Goal: Task Accomplishment & Management: Manage account settings

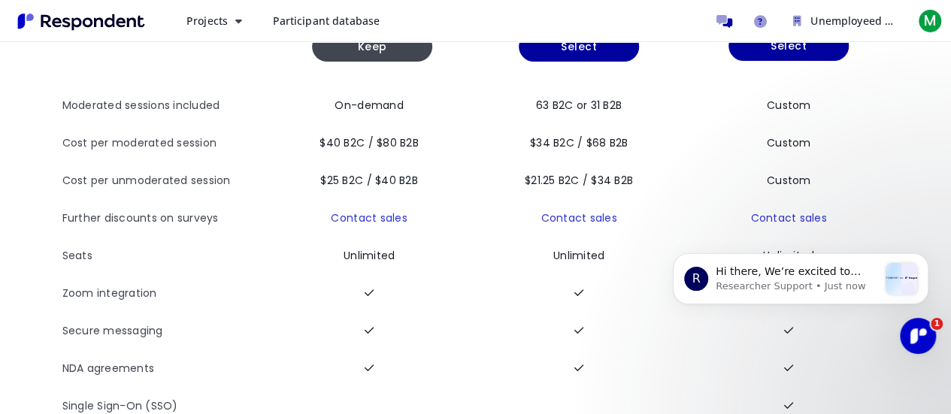
scroll to position [214, 0]
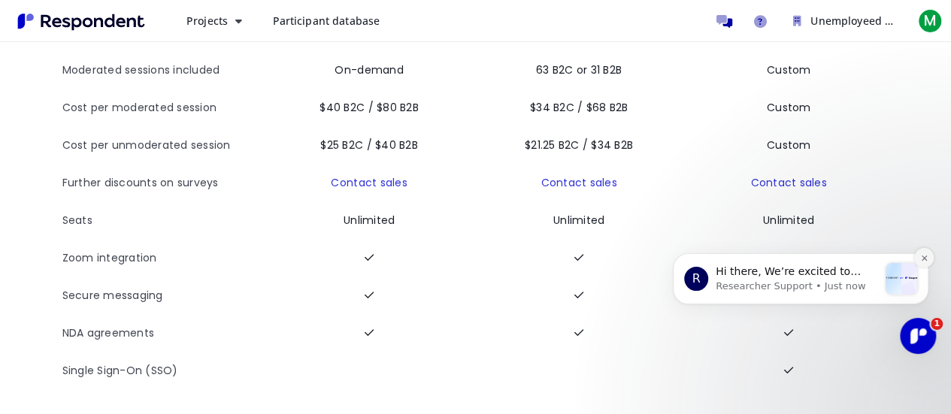
click at [927, 263] on button "Dismiss notification" at bounding box center [925, 258] width 20 height 20
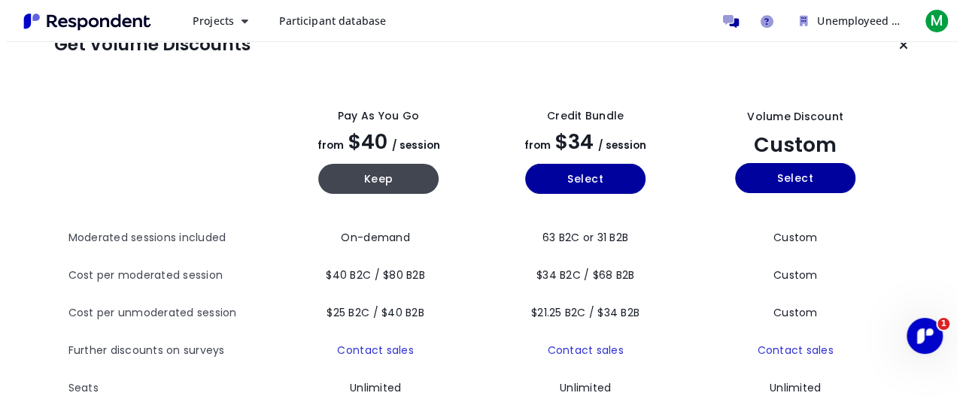
scroll to position [0, 0]
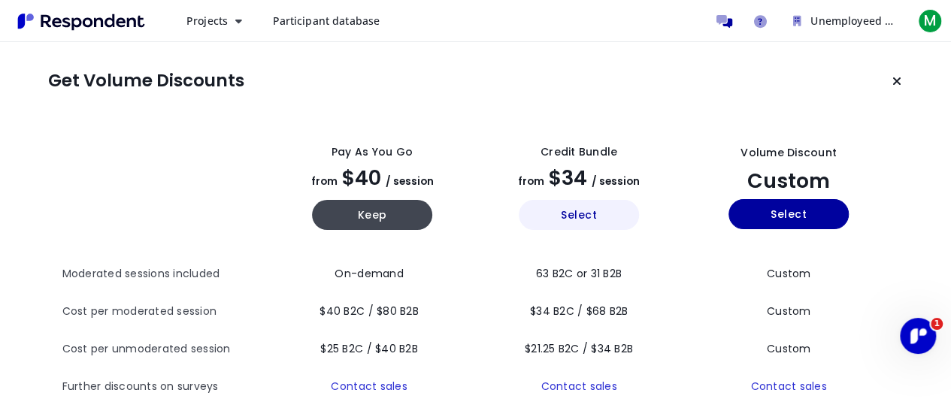
click at [575, 217] on button "Select" at bounding box center [579, 215] width 120 height 30
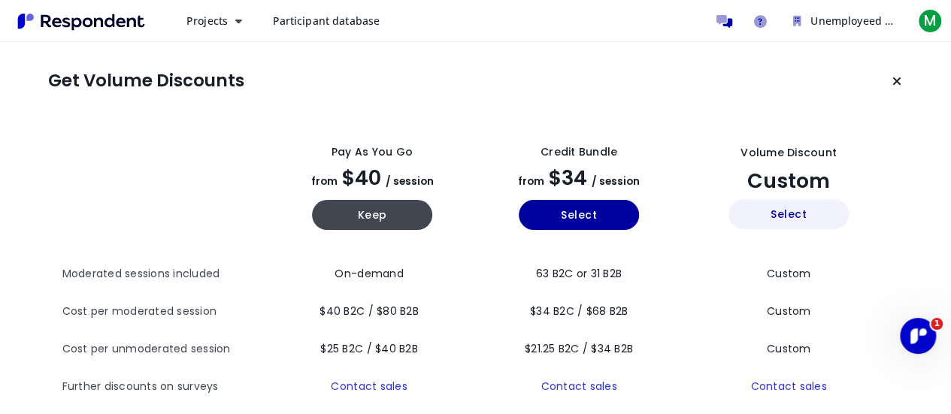
click at [785, 217] on button "Select" at bounding box center [789, 214] width 120 height 30
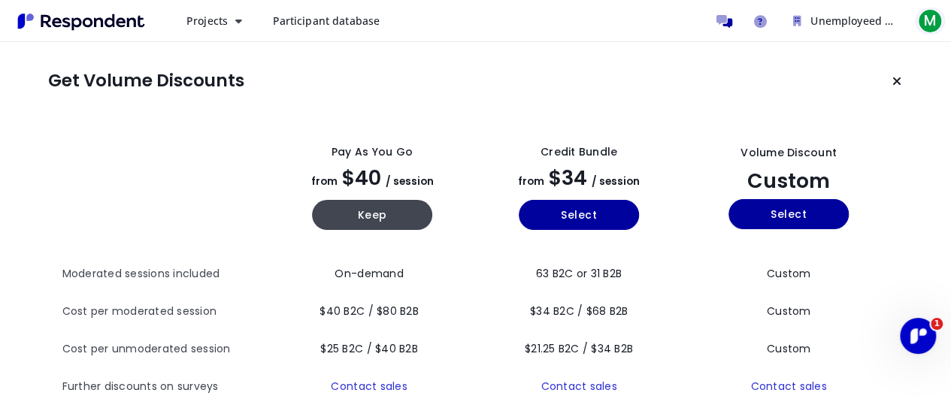
click at [930, 22] on span "M" at bounding box center [930, 21] width 24 height 24
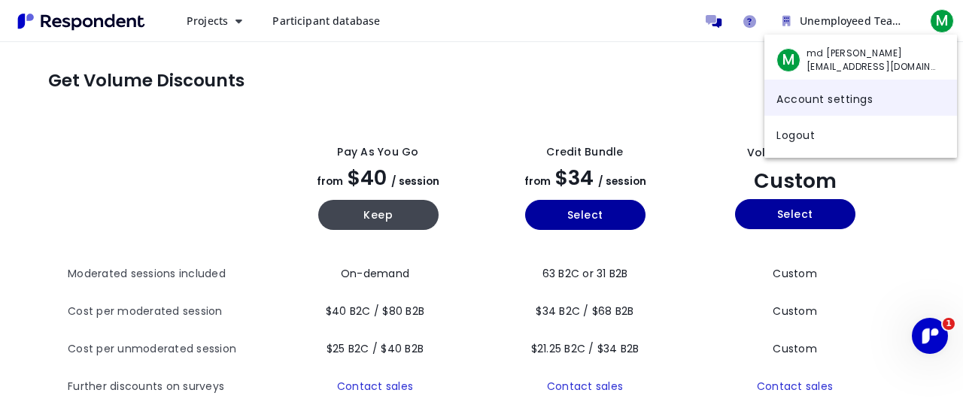
click at [812, 105] on link "Account settings" at bounding box center [860, 98] width 193 height 36
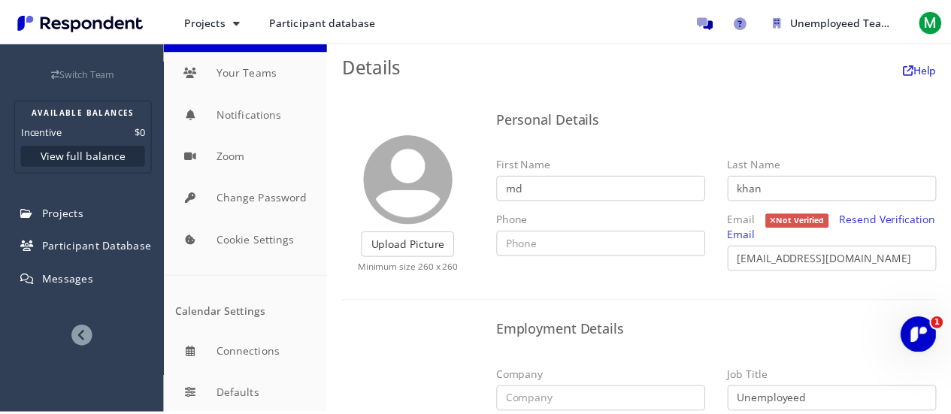
scroll to position [112, 0]
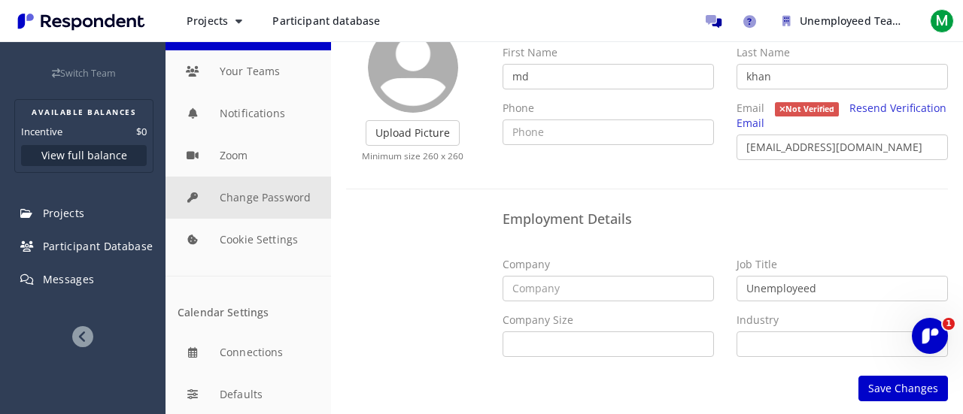
click at [248, 186] on button "Change Password" at bounding box center [247, 198] width 165 height 42
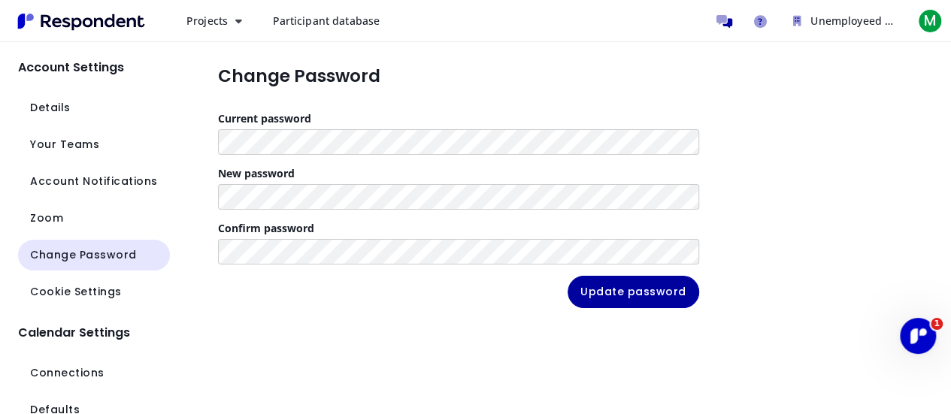
scroll to position [1, 0]
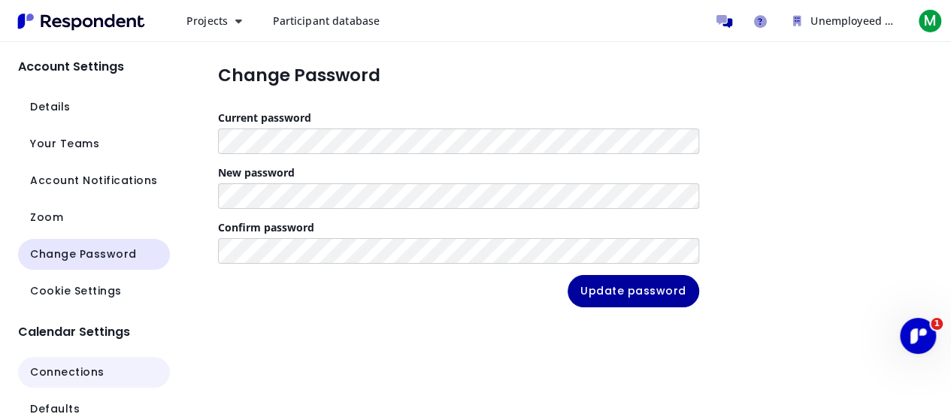
click at [78, 373] on span "Connections" at bounding box center [67, 373] width 74 height 16
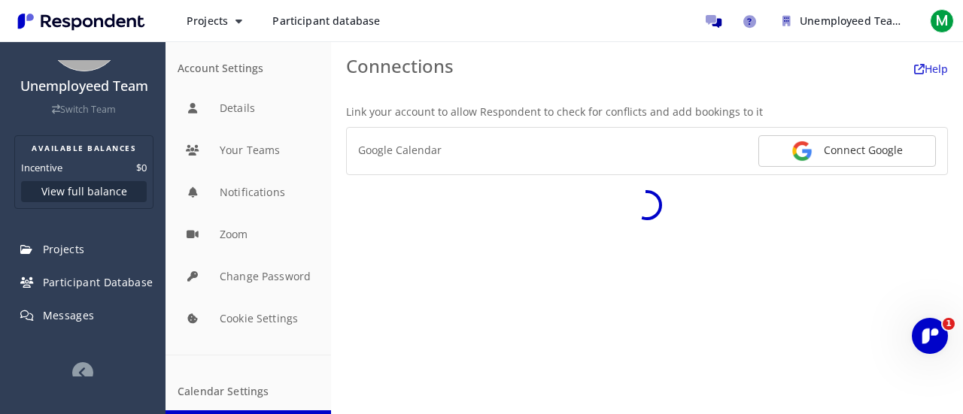
scroll to position [72, 0]
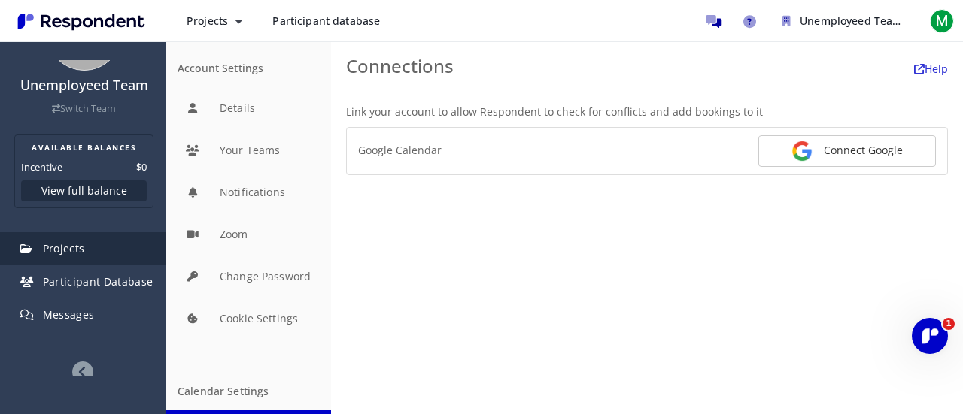
click at [77, 240] on link "Projects" at bounding box center [83, 248] width 163 height 33
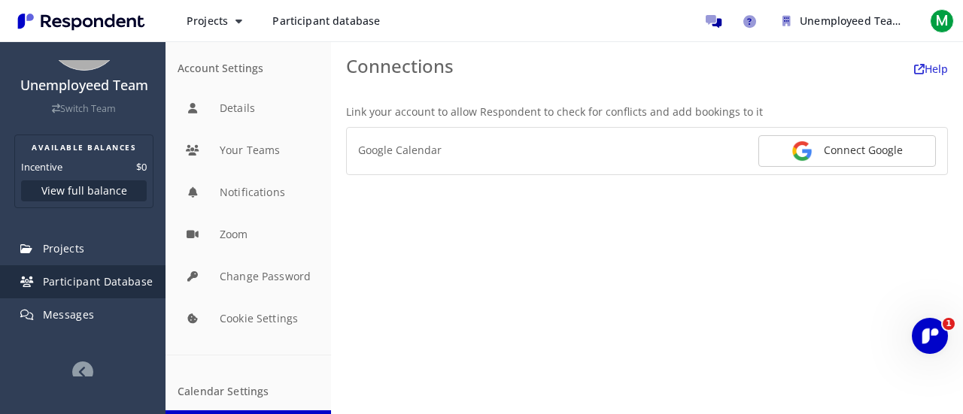
click at [67, 287] on span "Participant Database" at bounding box center [98, 282] width 111 height 14
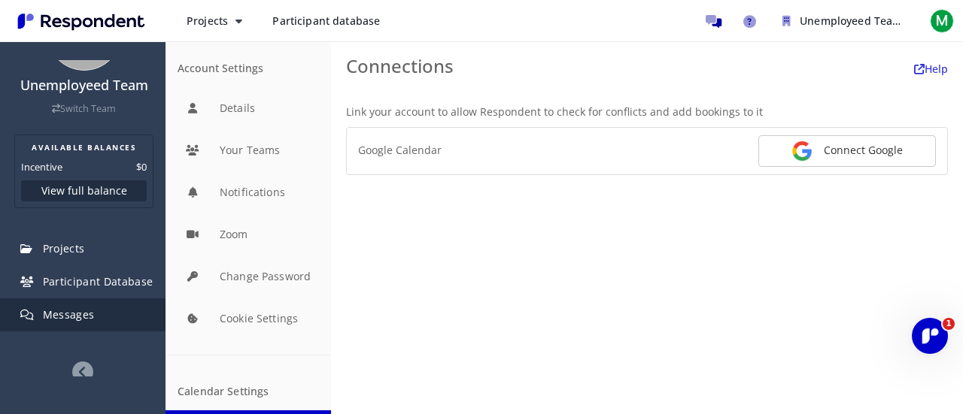
click at [64, 308] on span "Messages" at bounding box center [69, 315] width 52 height 14
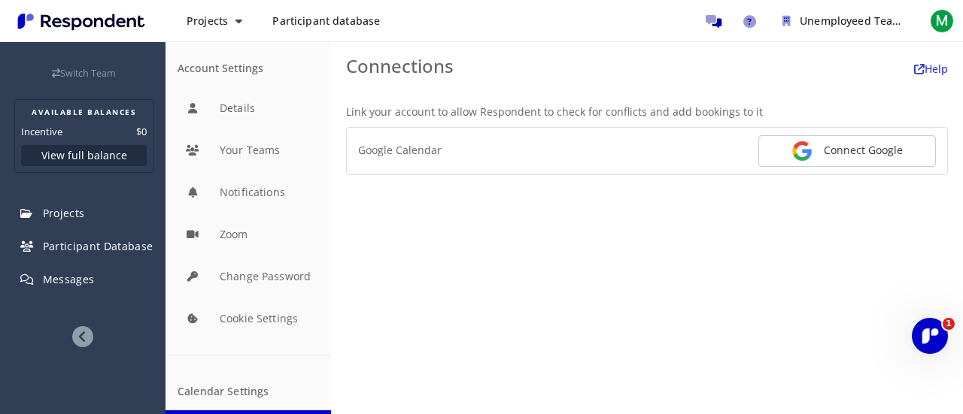
click at [78, 329] on icon at bounding box center [82, 336] width 21 height 21
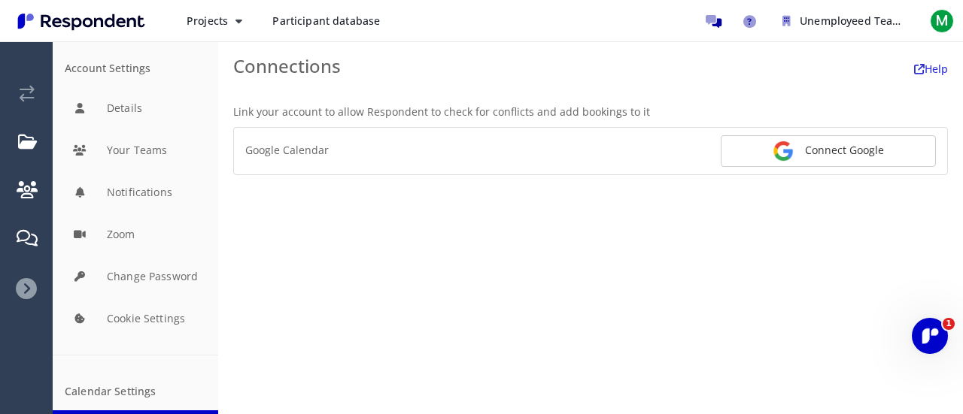
scroll to position [0, 0]
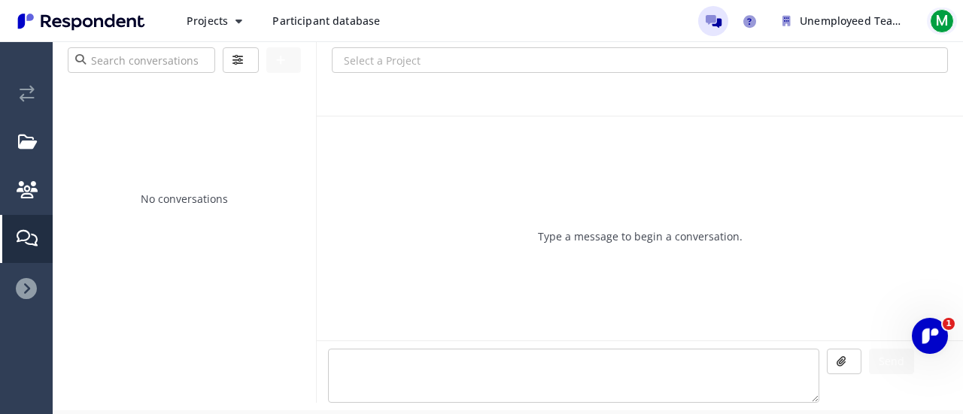
click at [935, 22] on span "M" at bounding box center [942, 21] width 24 height 24
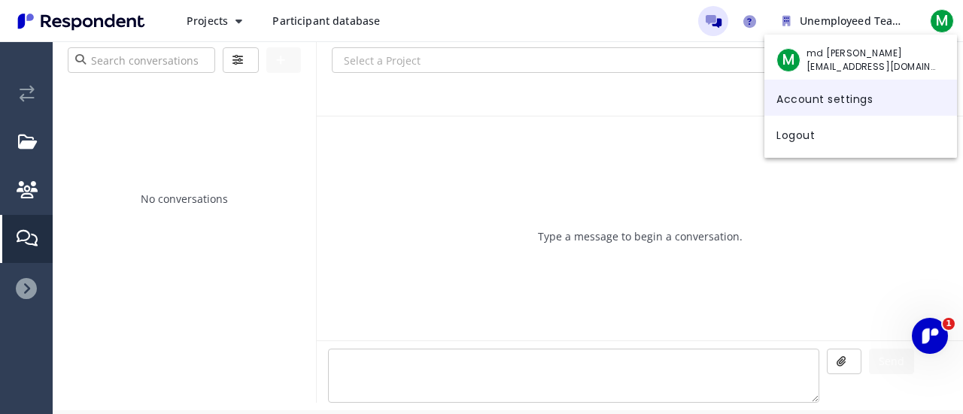
click at [816, 105] on link "Account settings" at bounding box center [860, 98] width 193 height 36
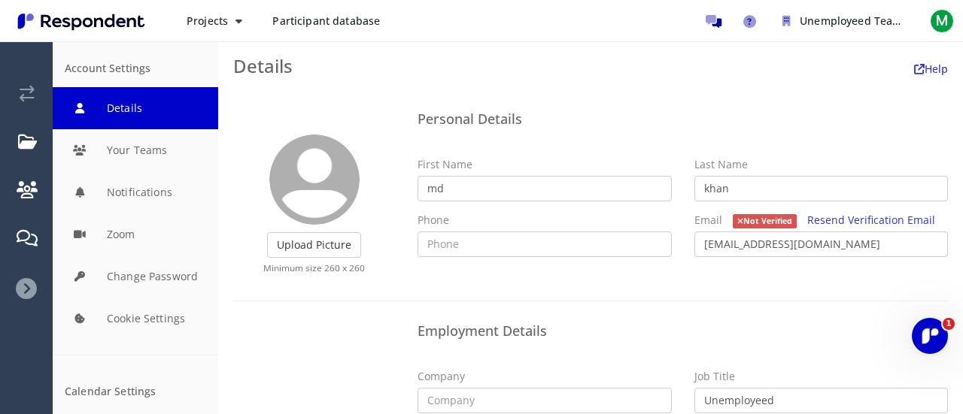
scroll to position [112, 0]
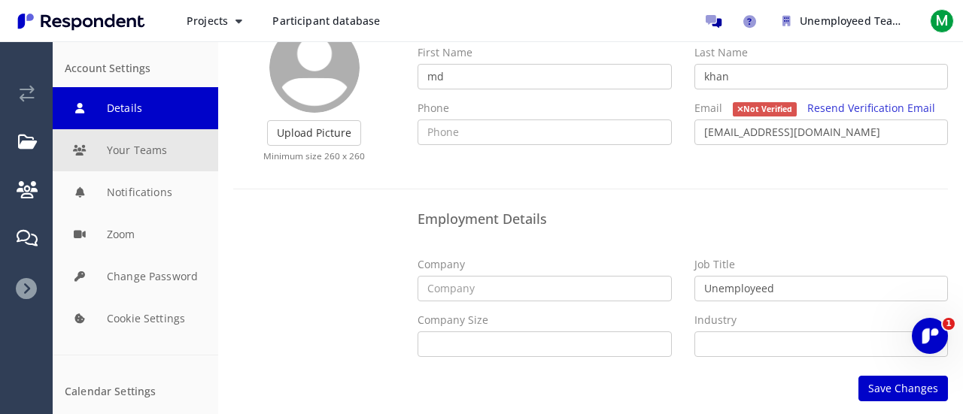
click at [162, 163] on button "Your Teams" at bounding box center [135, 150] width 165 height 42
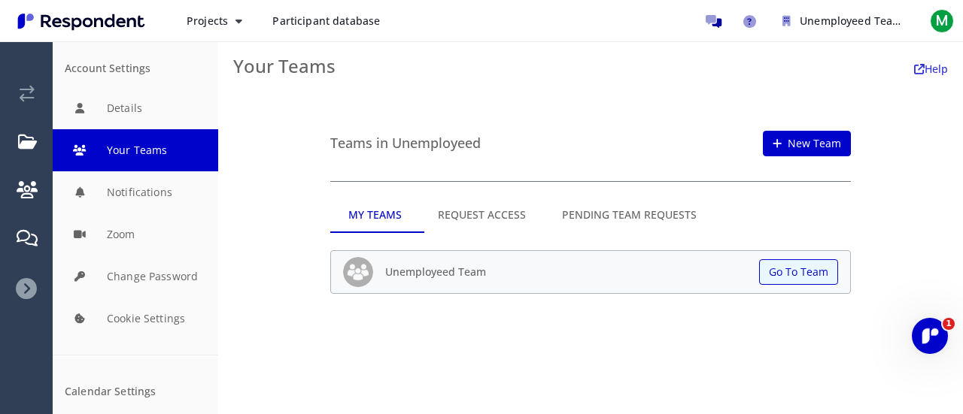
click at [492, 220] on md-tab-item "Request Access" at bounding box center [482, 215] width 124 height 36
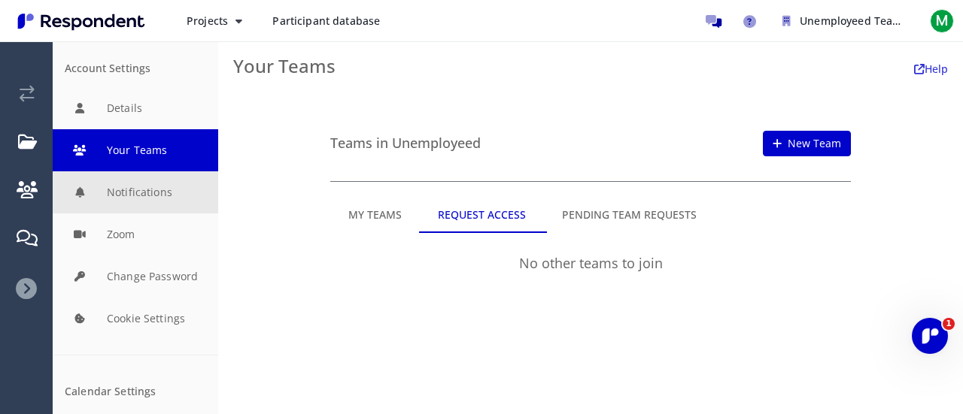
click at [155, 198] on button "Notifications" at bounding box center [135, 192] width 165 height 42
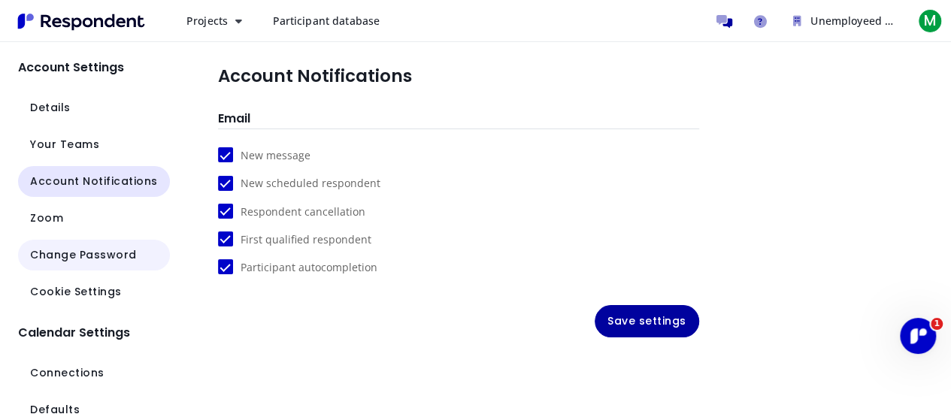
scroll to position [1, 0]
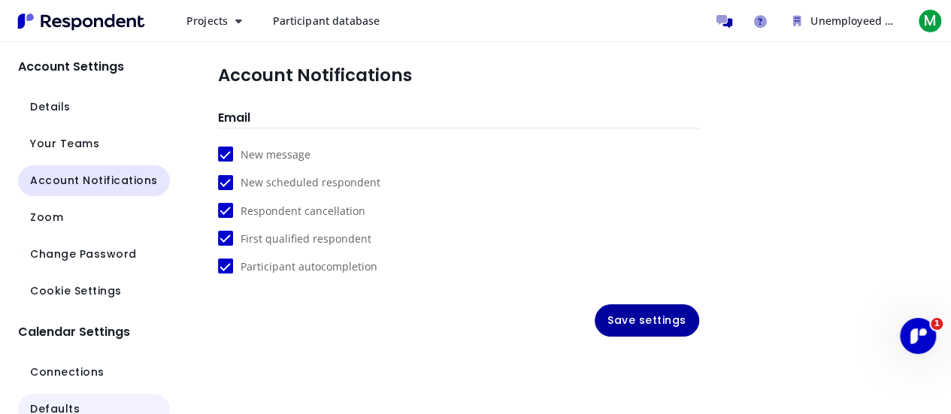
click at [47, 406] on span "Defaults" at bounding box center [55, 410] width 50 height 16
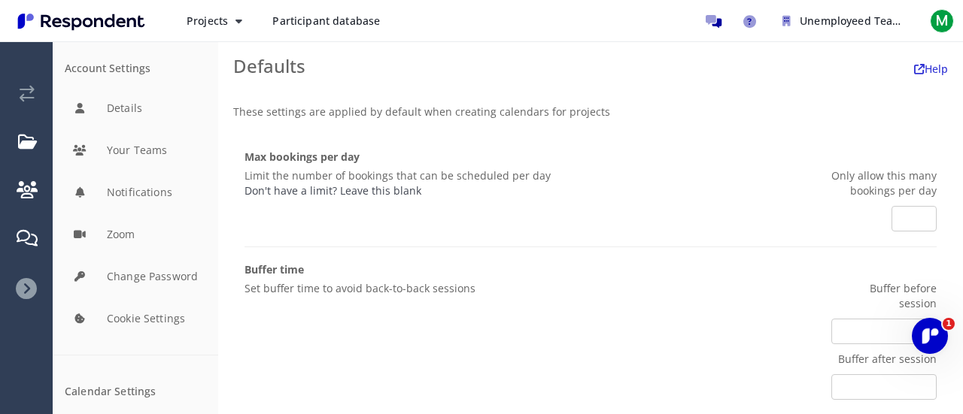
scroll to position [168, 0]
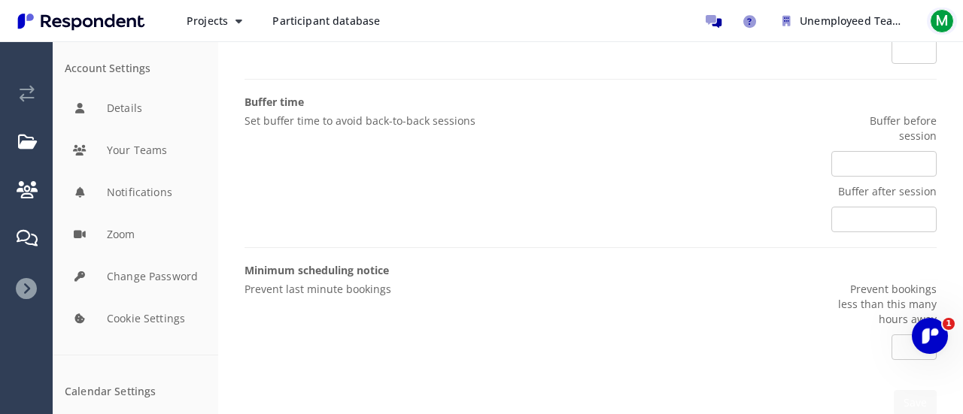
click at [941, 20] on span "M" at bounding box center [942, 21] width 24 height 24
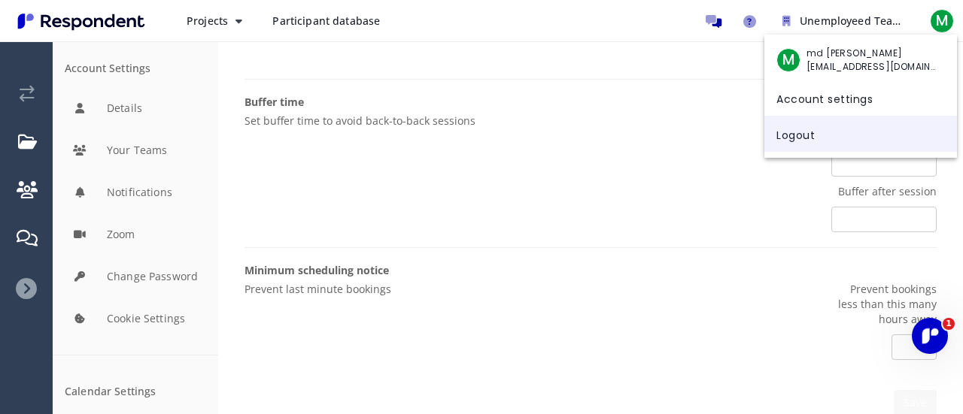
click at [817, 144] on link "Logout" at bounding box center [860, 134] width 193 height 36
click at [801, 144] on link "Logout" at bounding box center [860, 134] width 193 height 36
